Goal: Task Accomplishment & Management: Use online tool/utility

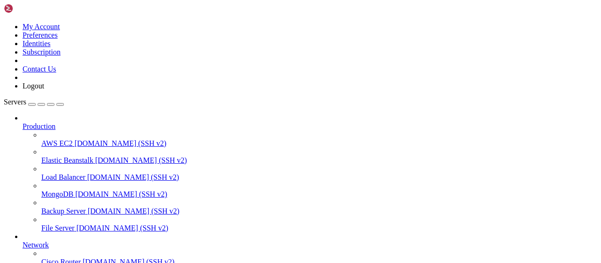
scroll to position [191, 0]
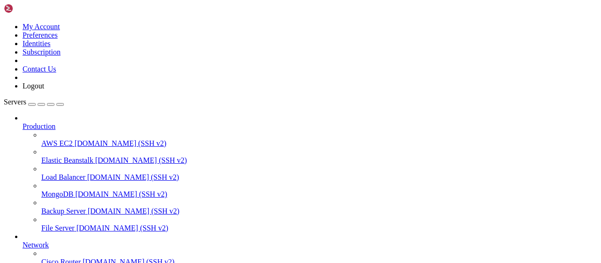
scroll to position [195, 0]
type input "/root/vpn-manager"
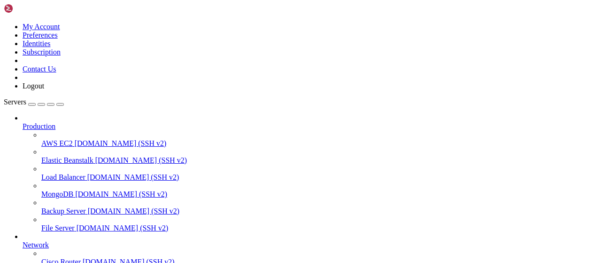
type input "/root"
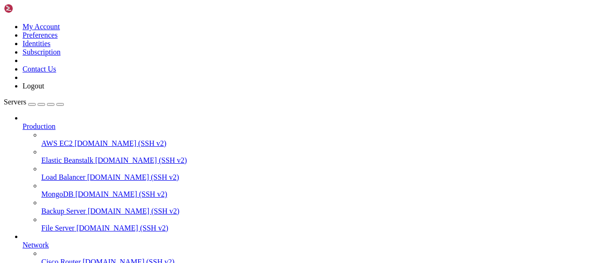
scroll to position [0, 0]
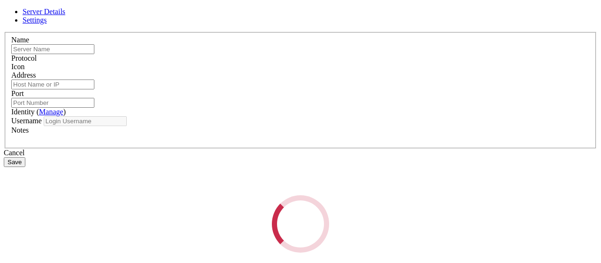
type input "apibypass"
type input "[TECHNICAL_ID]"
type input "22"
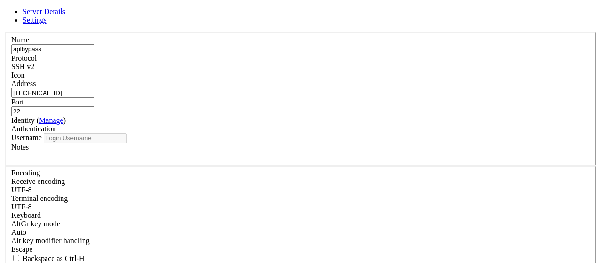
type input "/root"
type input "root"
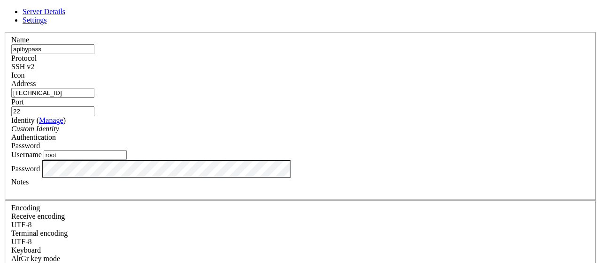
drag, startPoint x: 230, startPoint y: 97, endPoint x: 124, endPoint y: 101, distance: 106.7
click at [94, 98] on input "[TECHNICAL_ID]" at bounding box center [52, 93] width 83 height 10
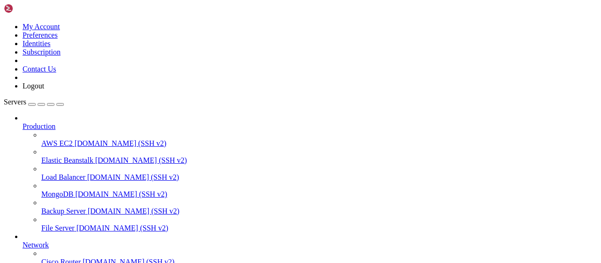
drag, startPoint x: 186, startPoint y: 751, endPoint x: 134, endPoint y: 709, distance: 67.1
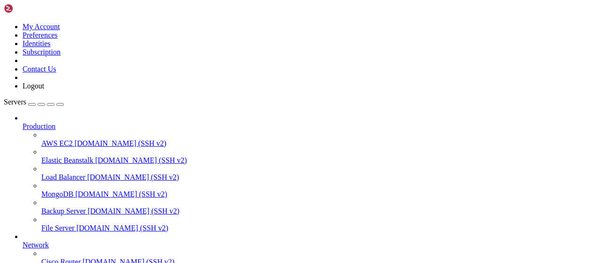
type input "/root"
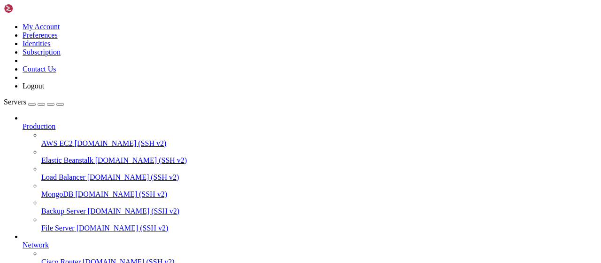
drag, startPoint x: 139, startPoint y: 2, endPoint x: 160, endPoint y: 30, distance: 35.5
drag, startPoint x: 178, startPoint y: 778, endPoint x: 8, endPoint y: 701, distance: 186.2
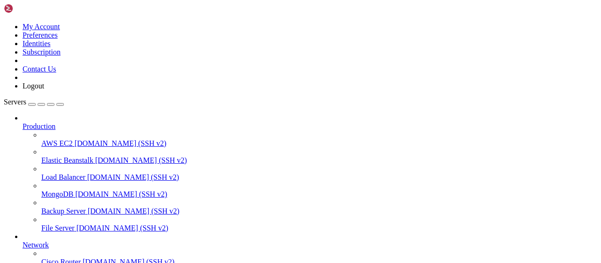
drag, startPoint x: 181, startPoint y: 765, endPoint x: 8, endPoint y: 701, distance: 184.8
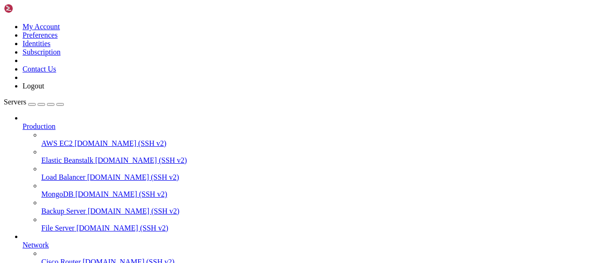
drag, startPoint x: 175, startPoint y: 781, endPoint x: 8, endPoint y: 763, distance: 168.2
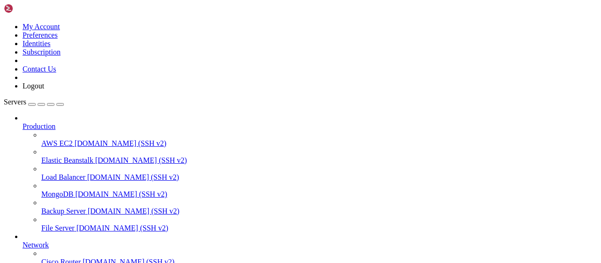
drag, startPoint x: 176, startPoint y: 778, endPoint x: 8, endPoint y: 732, distance: 174.0
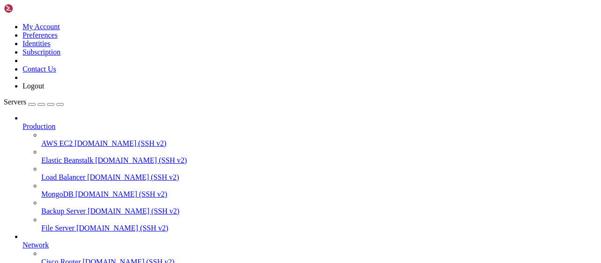
scroll to position [283, 0]
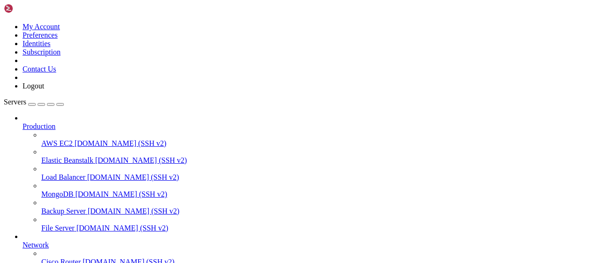
type input "/root/vpn-manager"
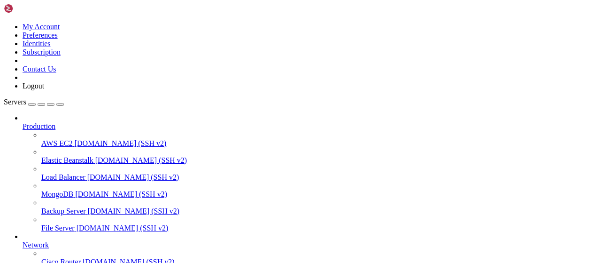
type textarea "client_session: <aiohttp.client.ClientSession object at 0x7f81bb5dfa30>"
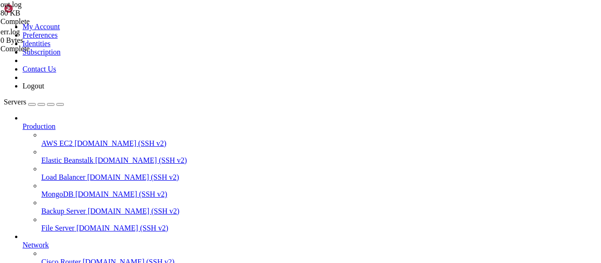
type textarea "fallback_channels []"
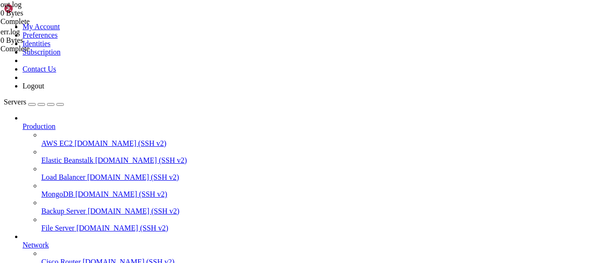
drag, startPoint x: 482, startPoint y: 32, endPoint x: 281, endPoint y: 0, distance: 203.6
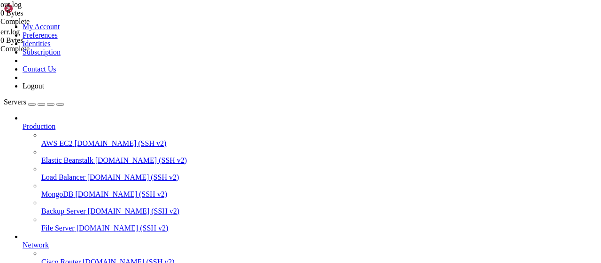
type input "/root/vpn-manager"
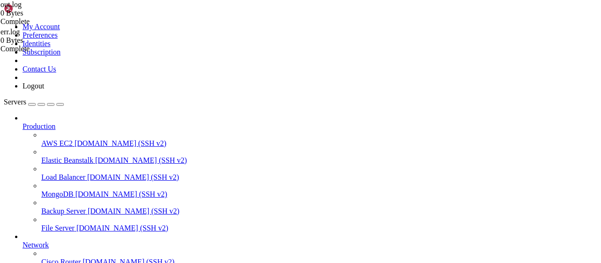
drag, startPoint x: 356, startPoint y: 240, endPoint x: 143, endPoint y: 156, distance: 229.4
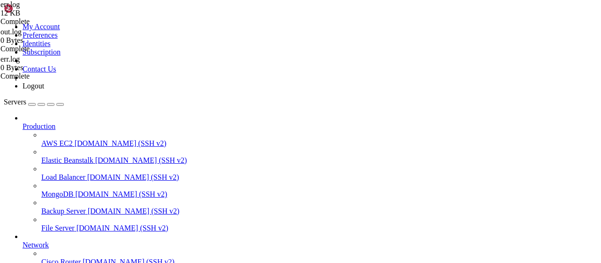
type textarea "Traceback (most recent call last): File "/root/vpn-manager/main.py", line 679, …"
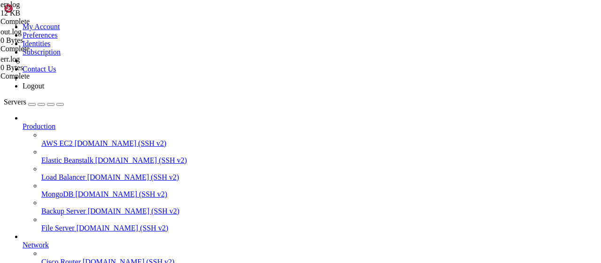
type textarea "client_session: <aiohttp.client.ClientSession object at 0x7f7051ed3af0>"
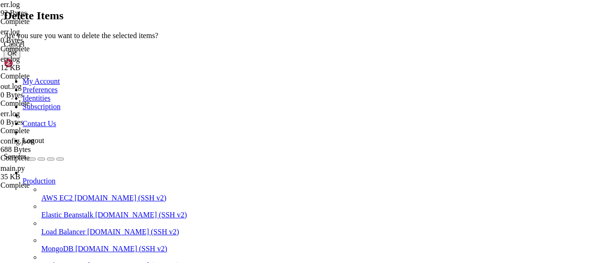
click at [20, 58] on button "OK" at bounding box center [12, 53] width 16 height 10
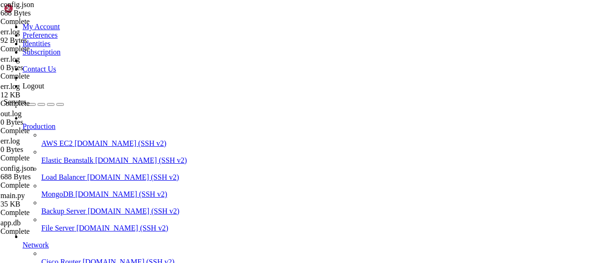
drag, startPoint x: 144, startPoint y: 16, endPoint x: 273, endPoint y: 43, distance: 131.3
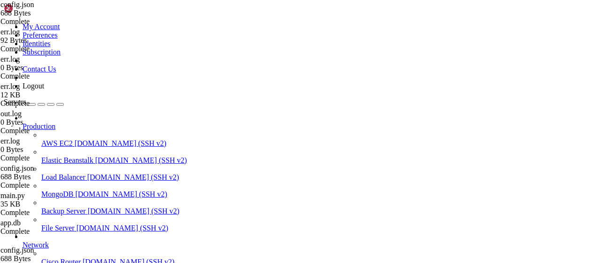
scroll to position [1060, 0]
